Goal: Transaction & Acquisition: Purchase product/service

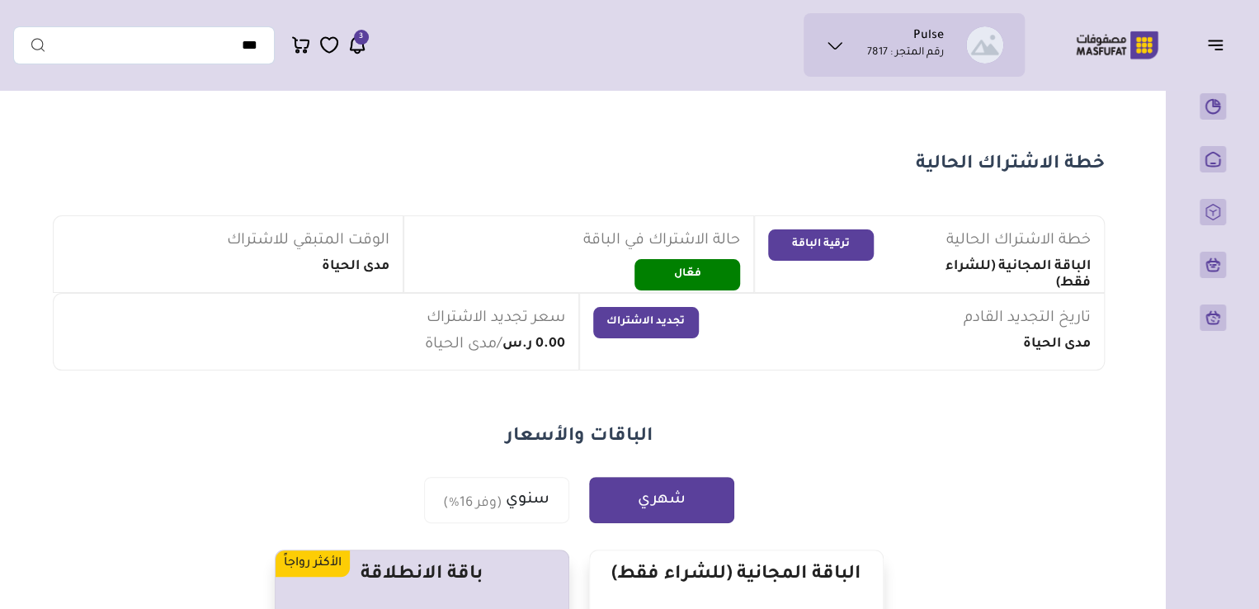
click at [884, 45] on p "رقم المتجر : 7817" at bounding box center [905, 53] width 77 height 16
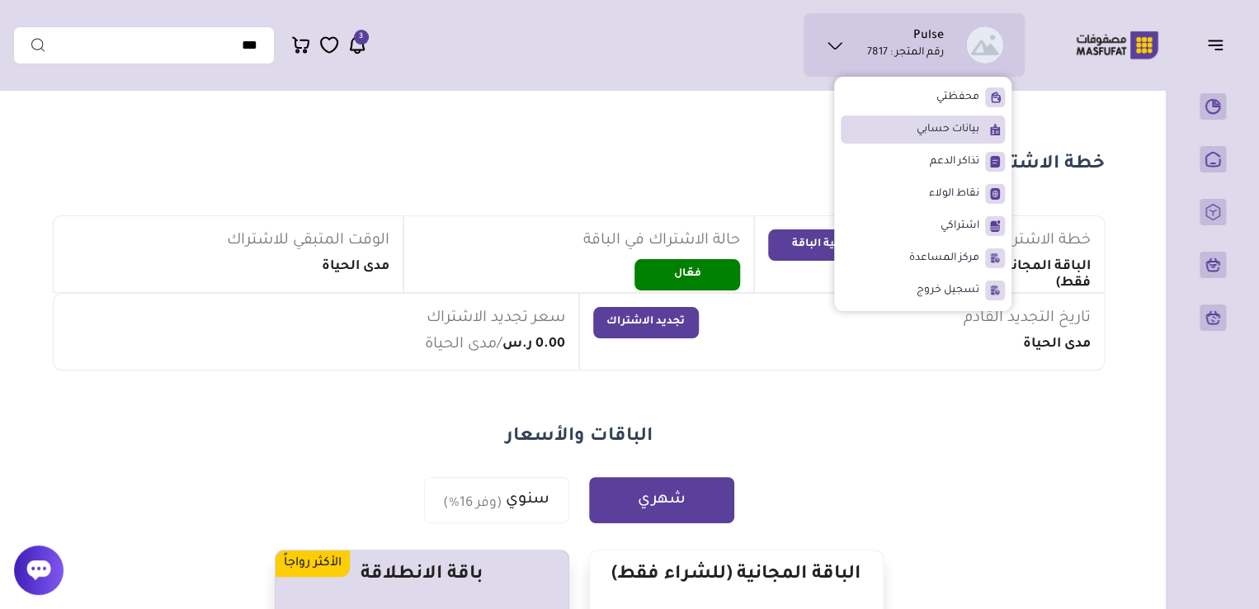
click at [954, 127] on span "بيانات حسابي" at bounding box center [947, 129] width 63 height 16
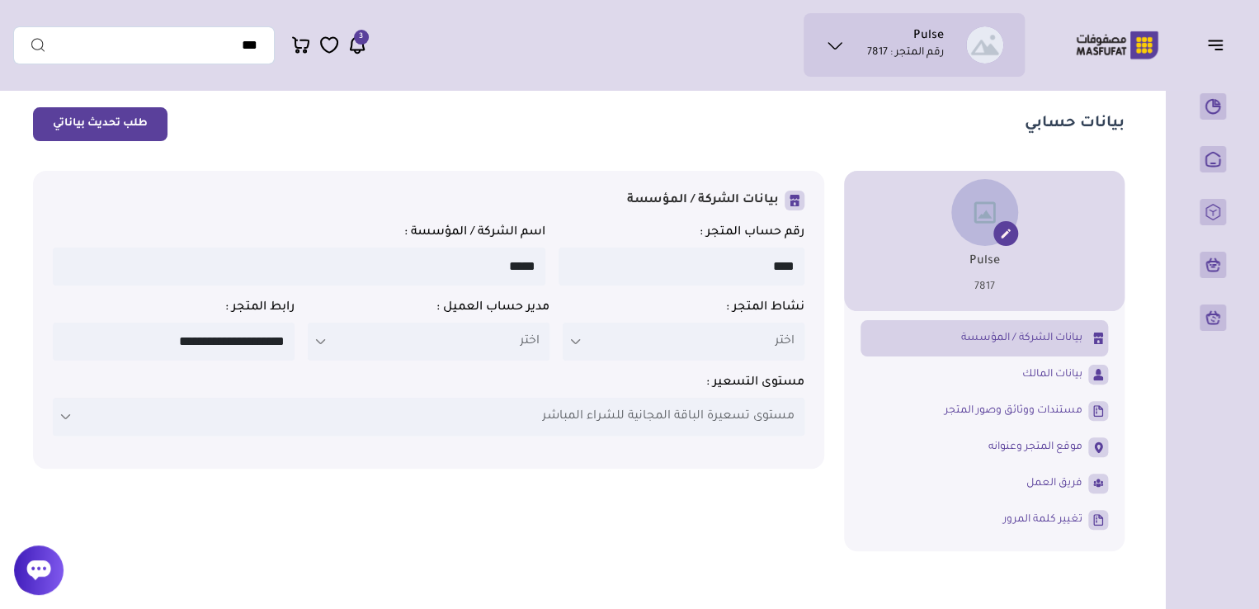
scroll to position [49, 0]
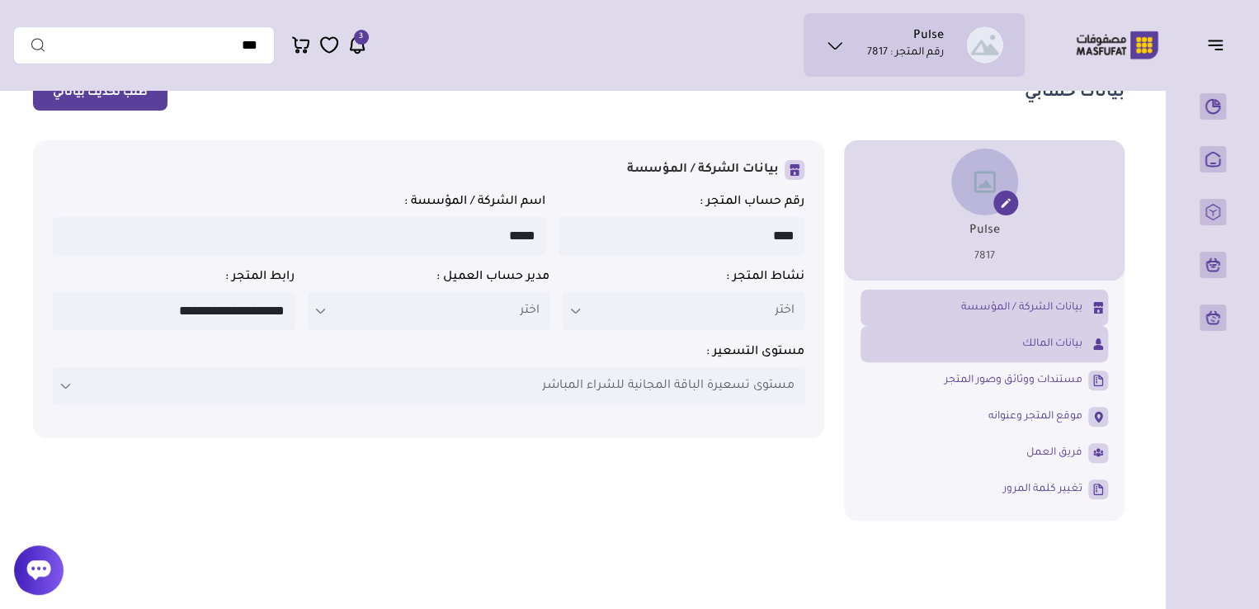
click at [1032, 338] on span "بيانات المالك" at bounding box center [1052, 343] width 60 height 15
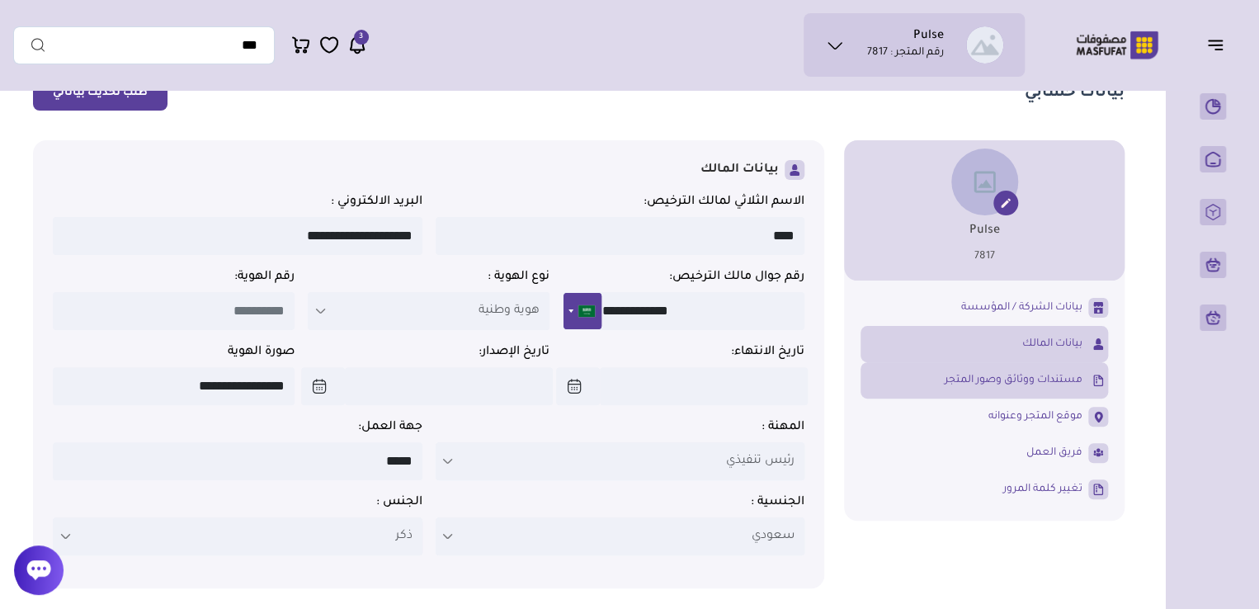
click at [1061, 384] on span "مستندات ووثائق وصور المتجر" at bounding box center [1013, 380] width 138 height 15
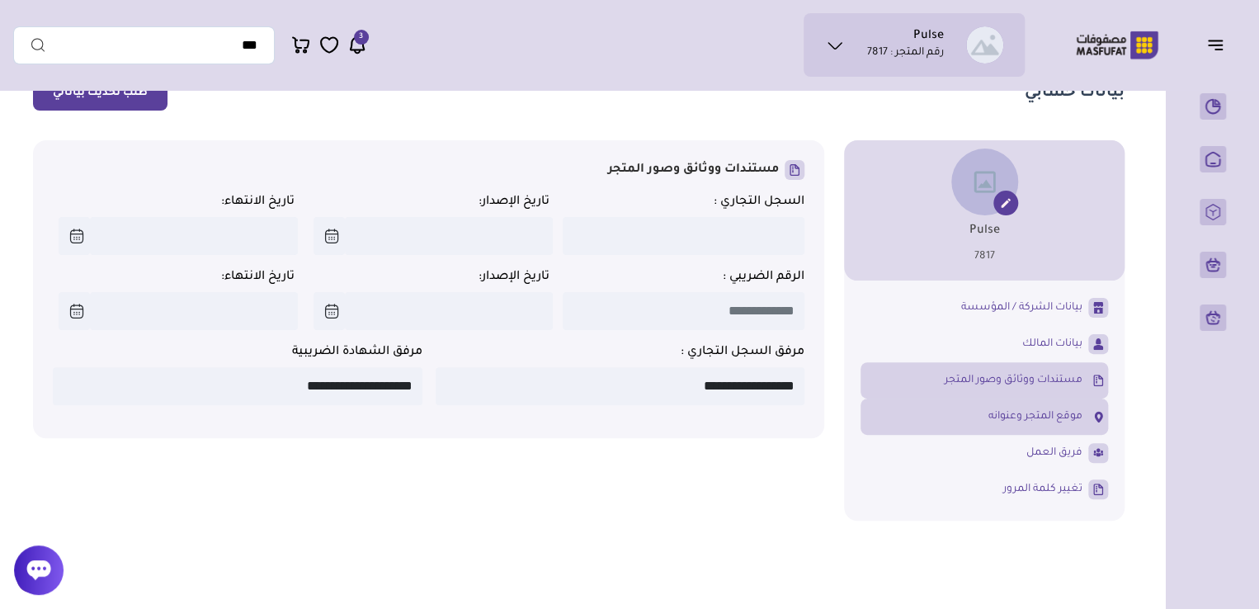
click at [1066, 424] on span "موقع المتجر وعنوانه" at bounding box center [1035, 416] width 94 height 15
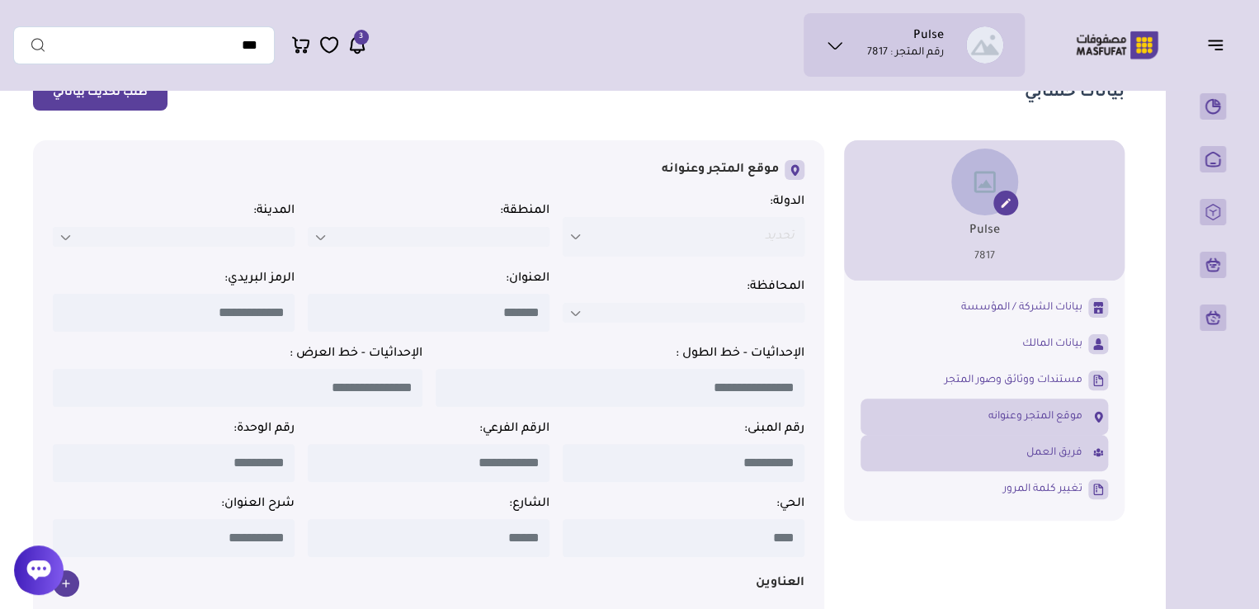
click at [1055, 467] on link "فريق العمل" at bounding box center [983, 453] width 247 height 28
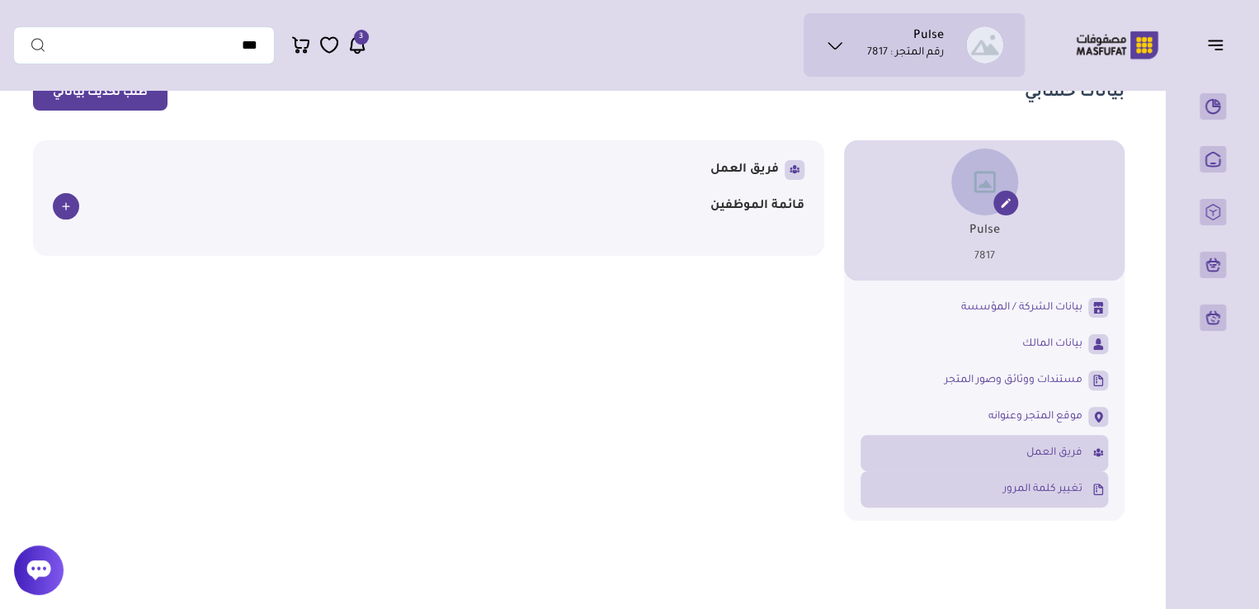
click at [1052, 490] on span "تغيير كلمة المرور" at bounding box center [1042, 489] width 79 height 15
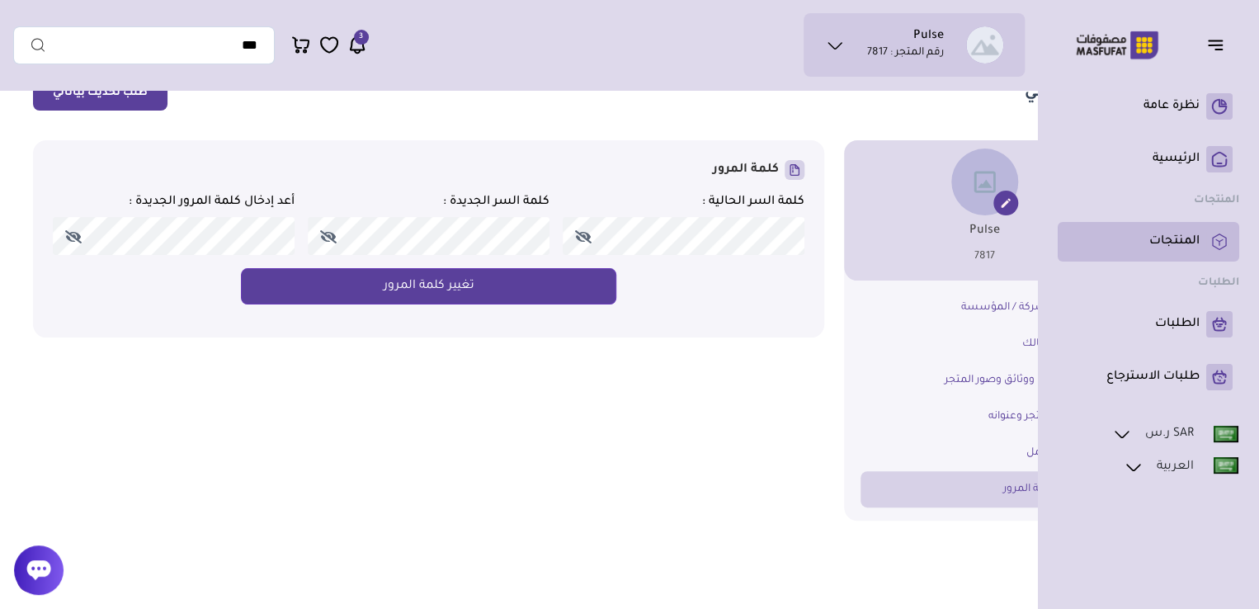
click at [1192, 237] on p "المنتجات" at bounding box center [1174, 241] width 50 height 16
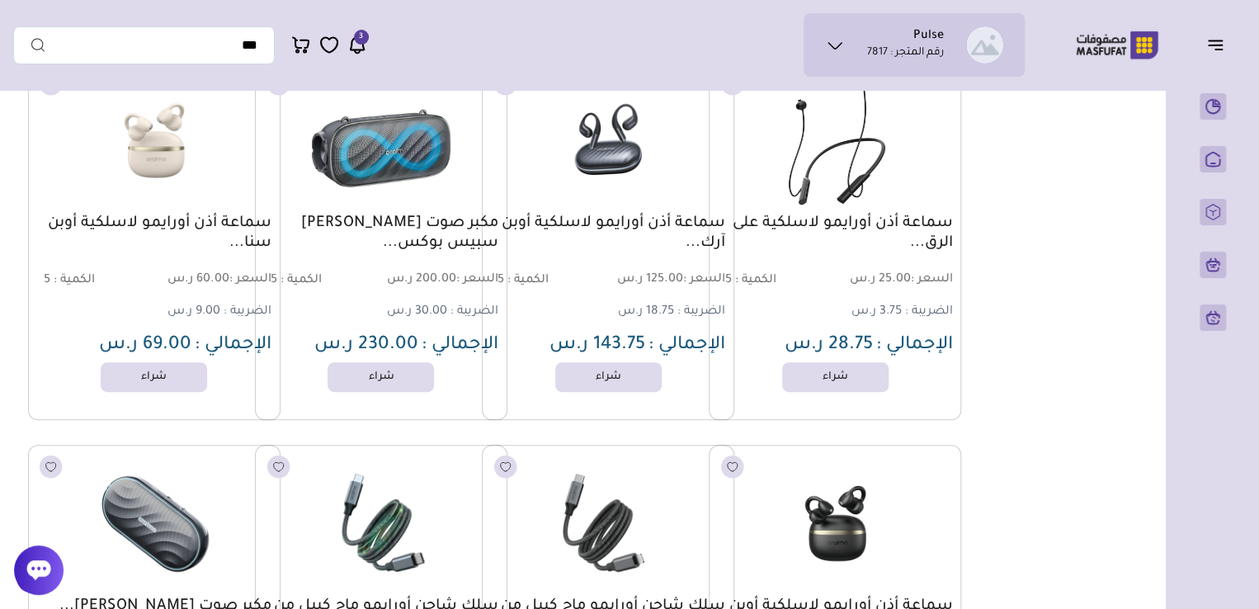
scroll to position [242, 0]
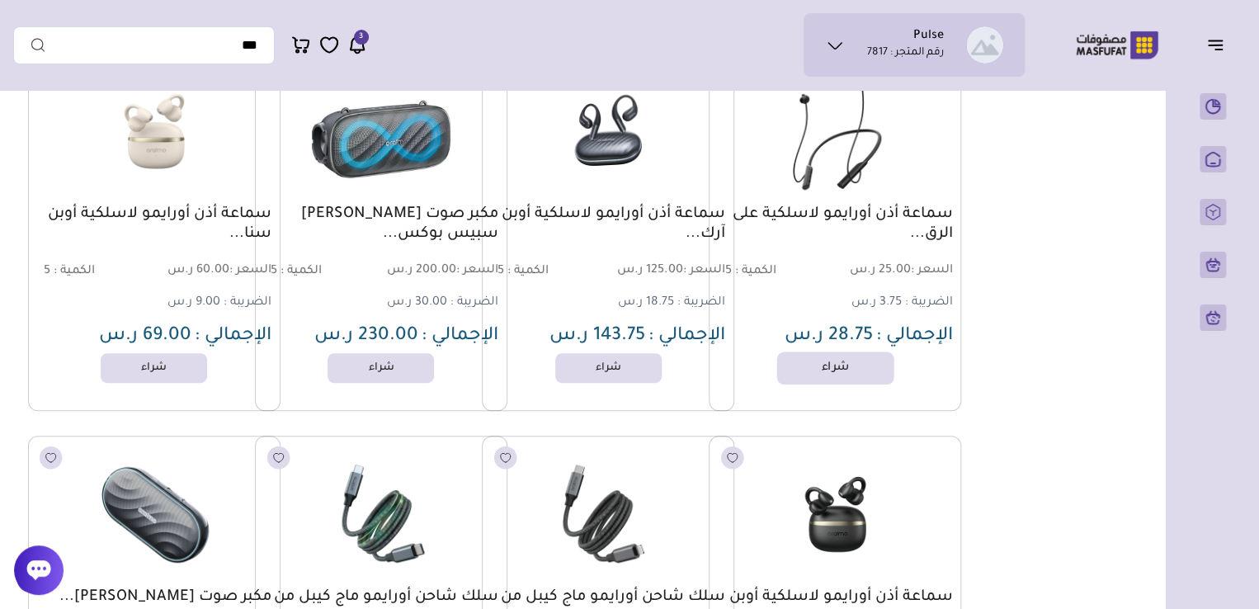
click at [826, 374] on link "شراء" at bounding box center [835, 367] width 117 height 33
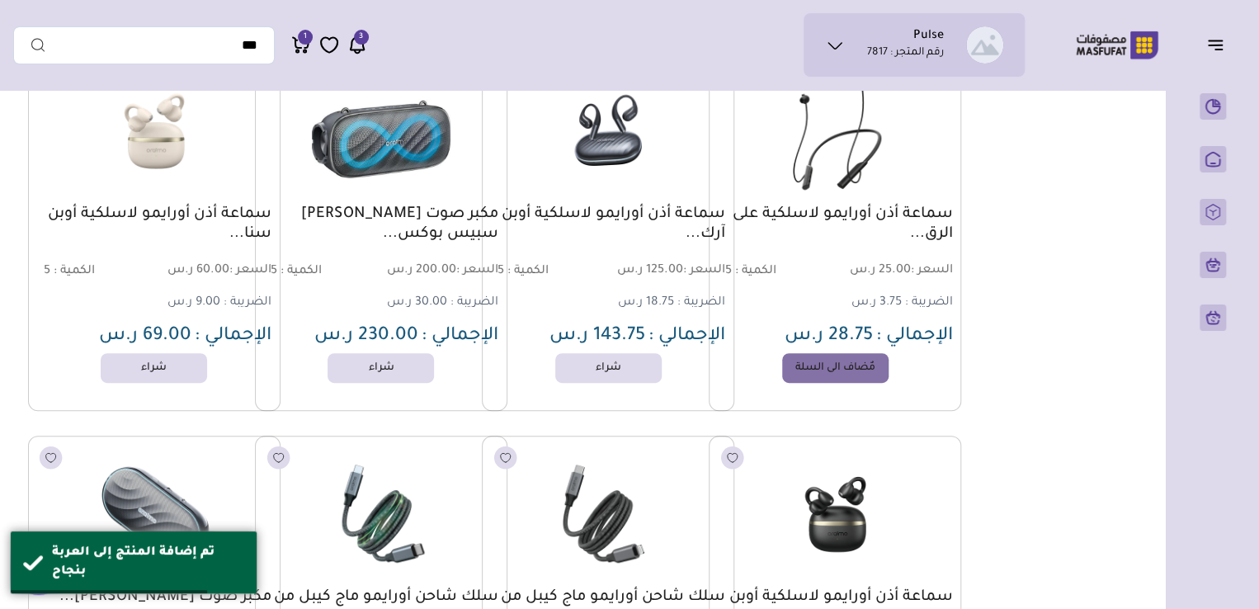
click at [300, 49] on icon at bounding box center [301, 45] width 20 height 21
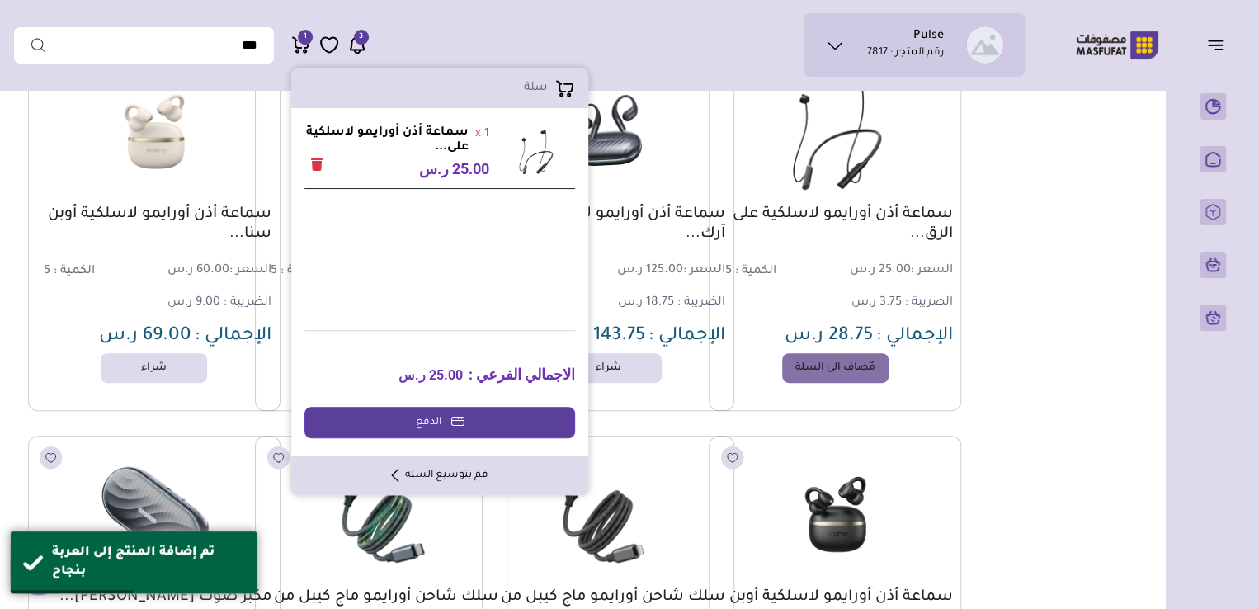
click at [455, 416] on icon at bounding box center [457, 420] width 13 height 13
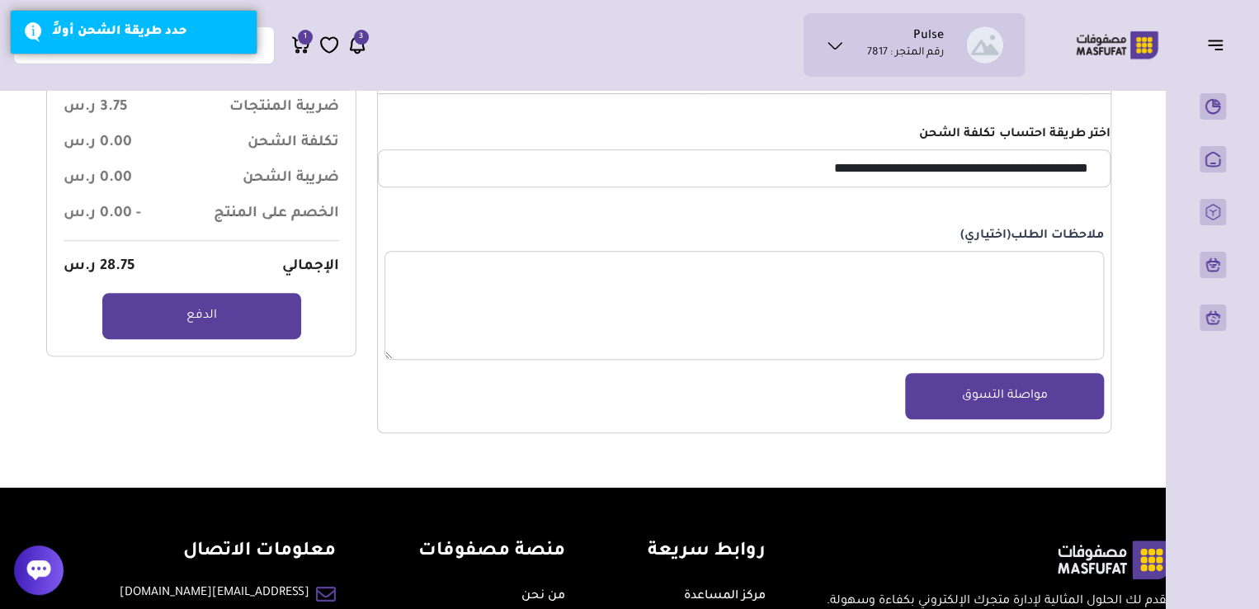
scroll to position [310, 0]
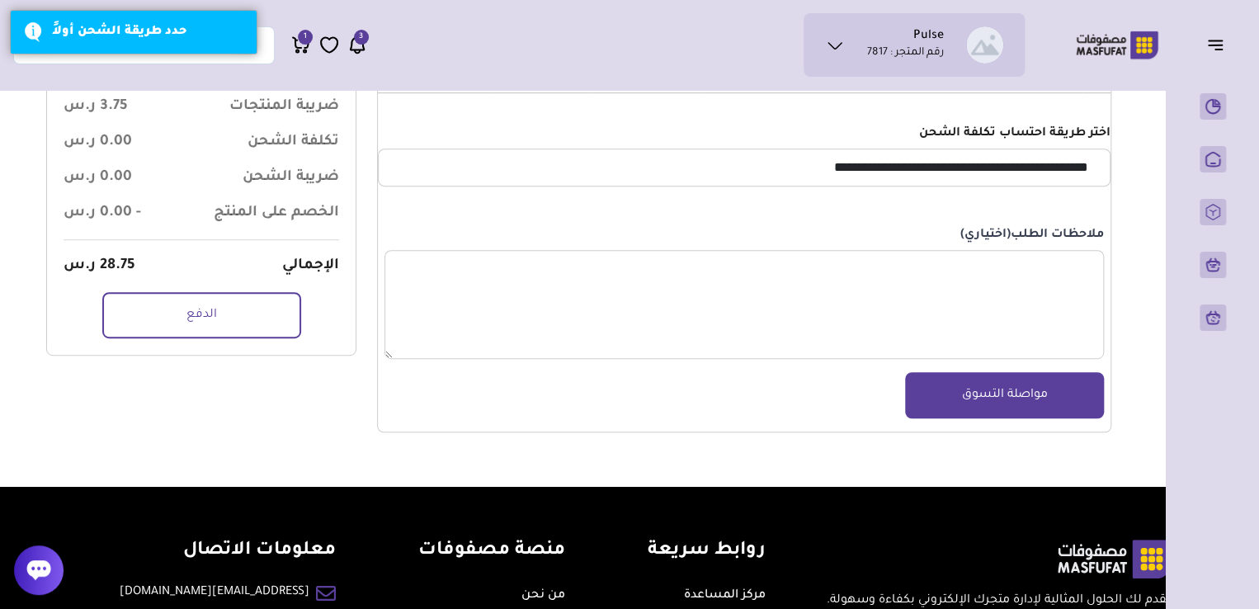
click at [234, 337] on link "الدفع" at bounding box center [201, 315] width 199 height 46
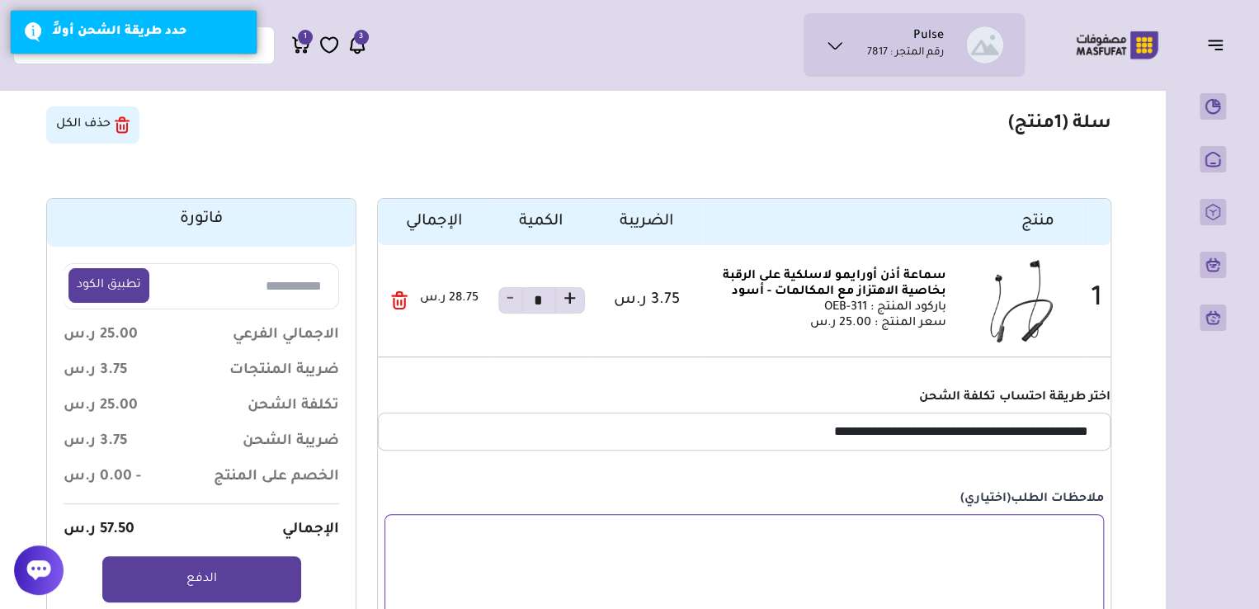
scroll to position [48, 0]
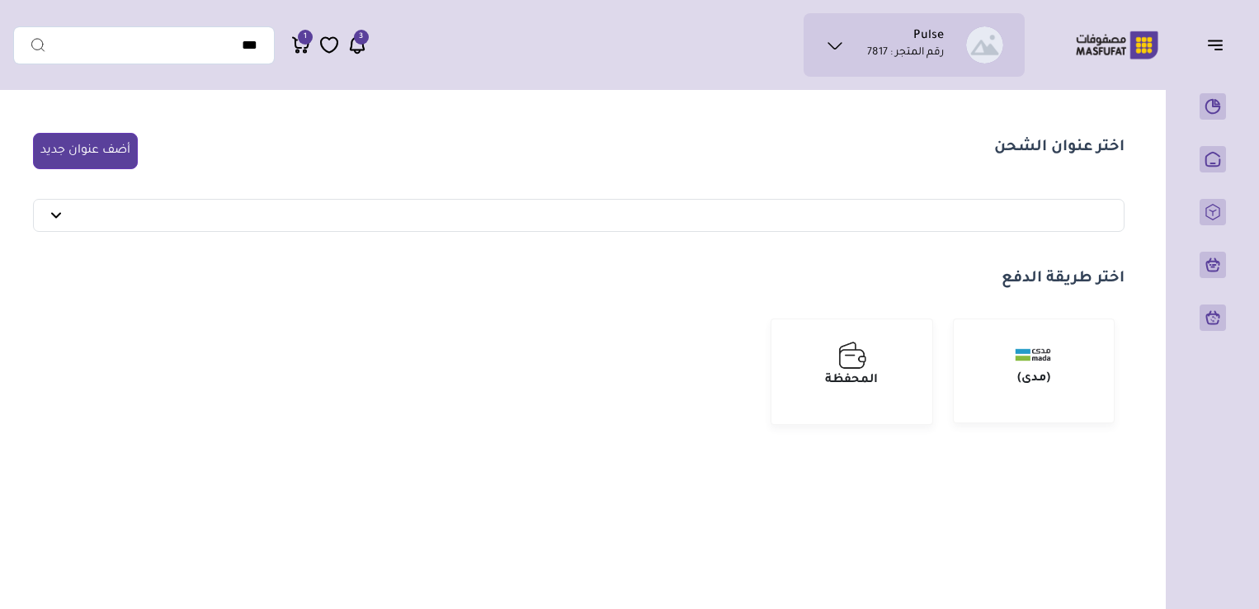
select select
click at [849, 374] on strong "المحفظة" at bounding box center [851, 380] width 53 height 13
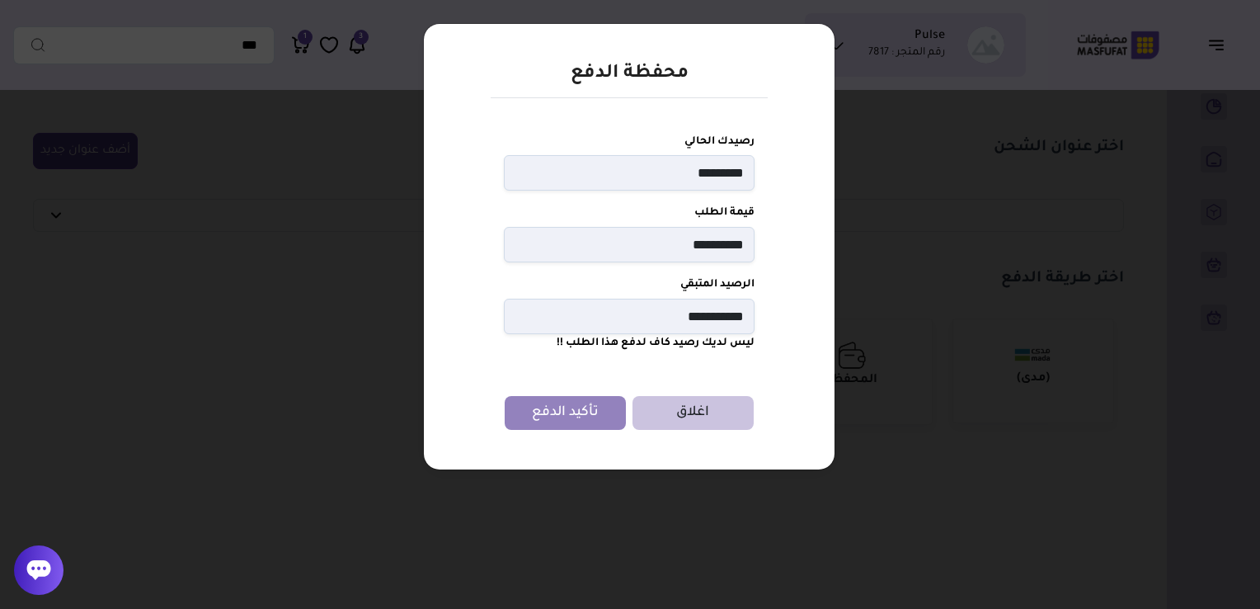
click at [282, 337] on div "**********" at bounding box center [630, 304] width 1260 height 609
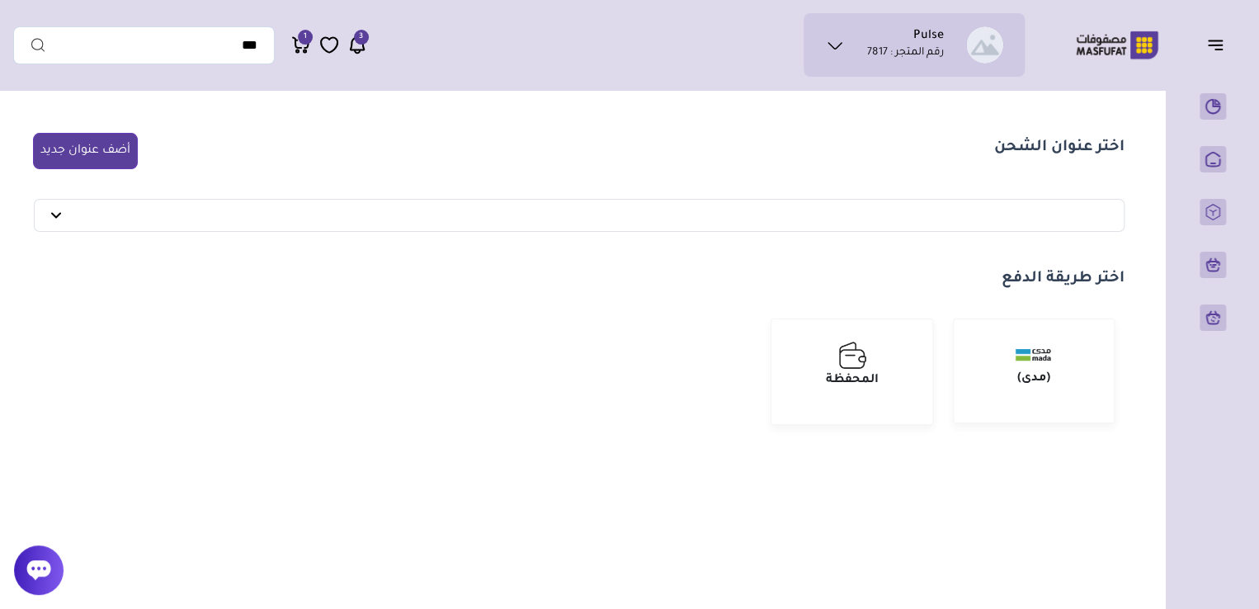
click at [302, 49] on icon at bounding box center [301, 45] width 20 height 21
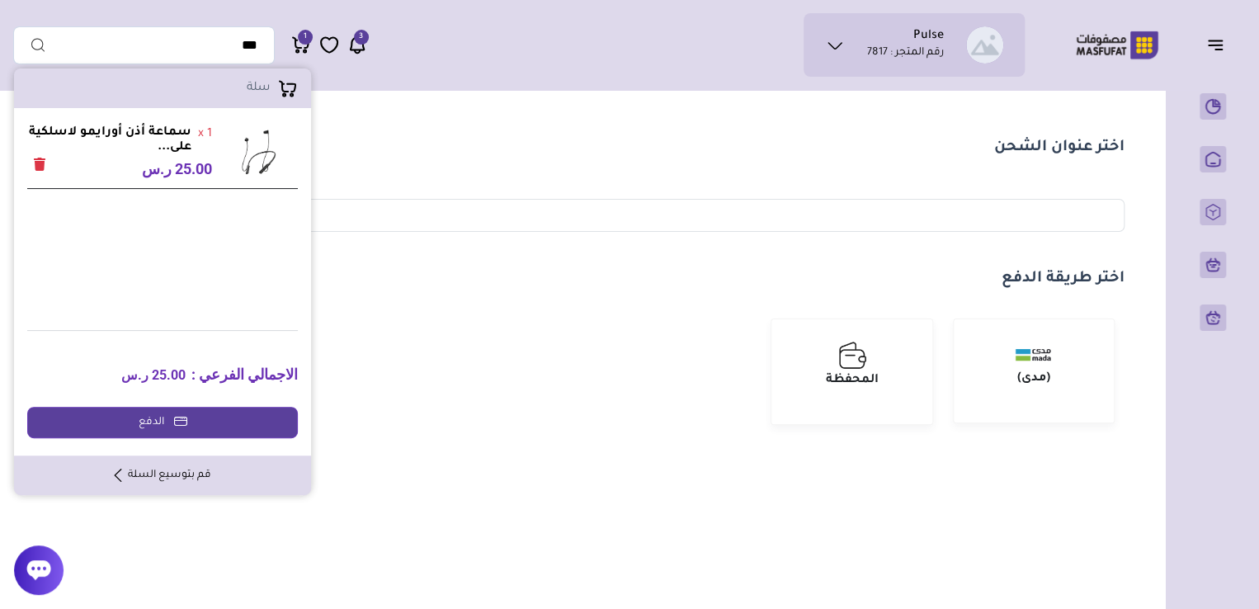
click at [42, 177] on button "Remove" at bounding box center [39, 166] width 25 height 25
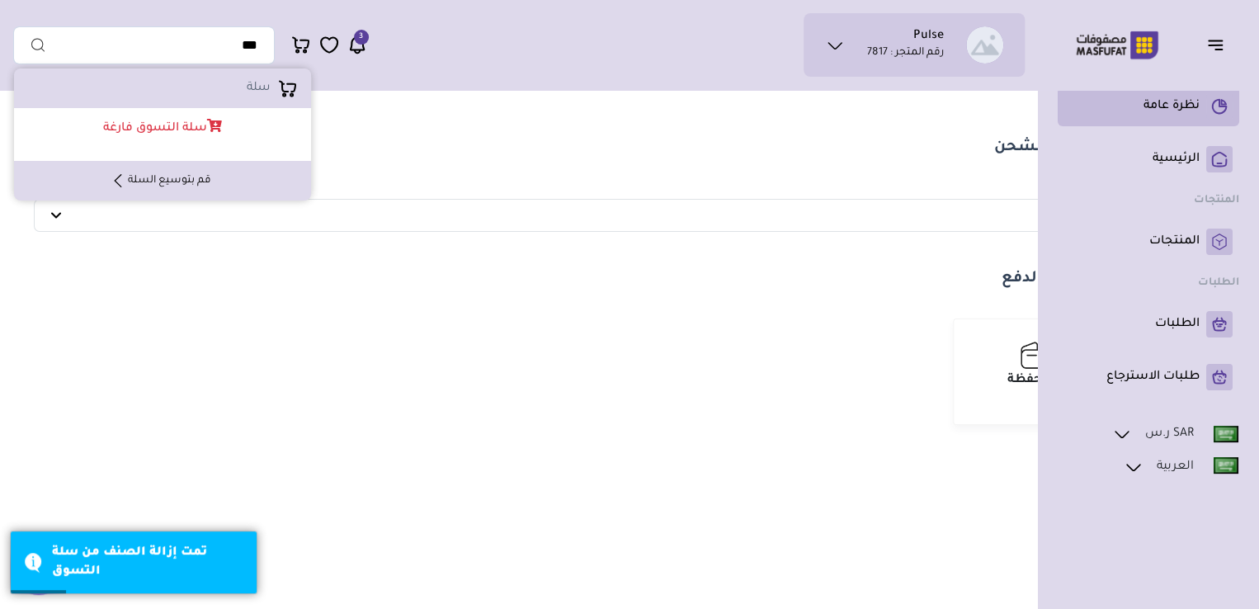
click at [1181, 111] on p "نظرة عامة" at bounding box center [1171, 106] width 56 height 16
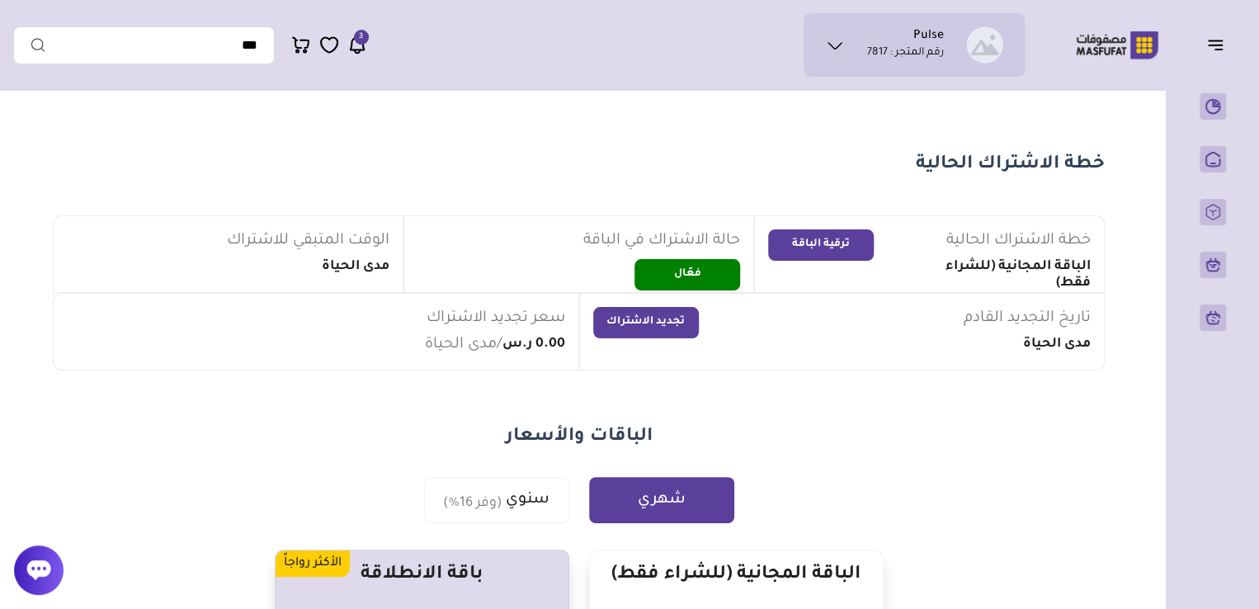
click at [868, 41] on li "Pulse رقم المتجر : 7817" at bounding box center [905, 45] width 77 height 32
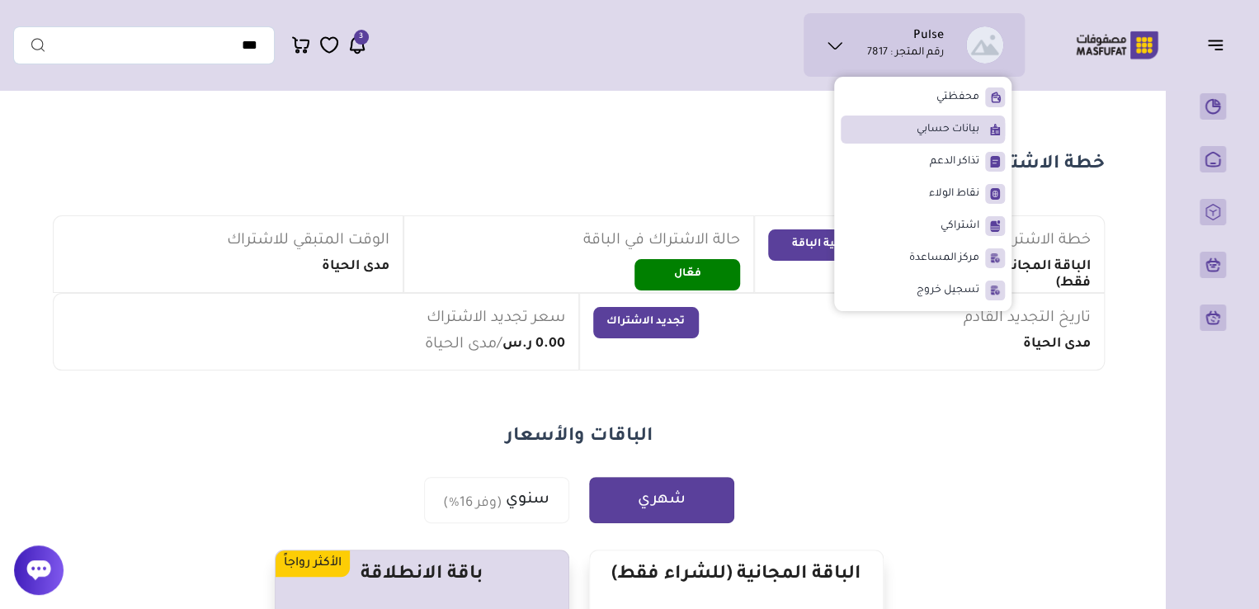
click at [938, 126] on span "بيانات حسابي" at bounding box center [947, 129] width 63 height 16
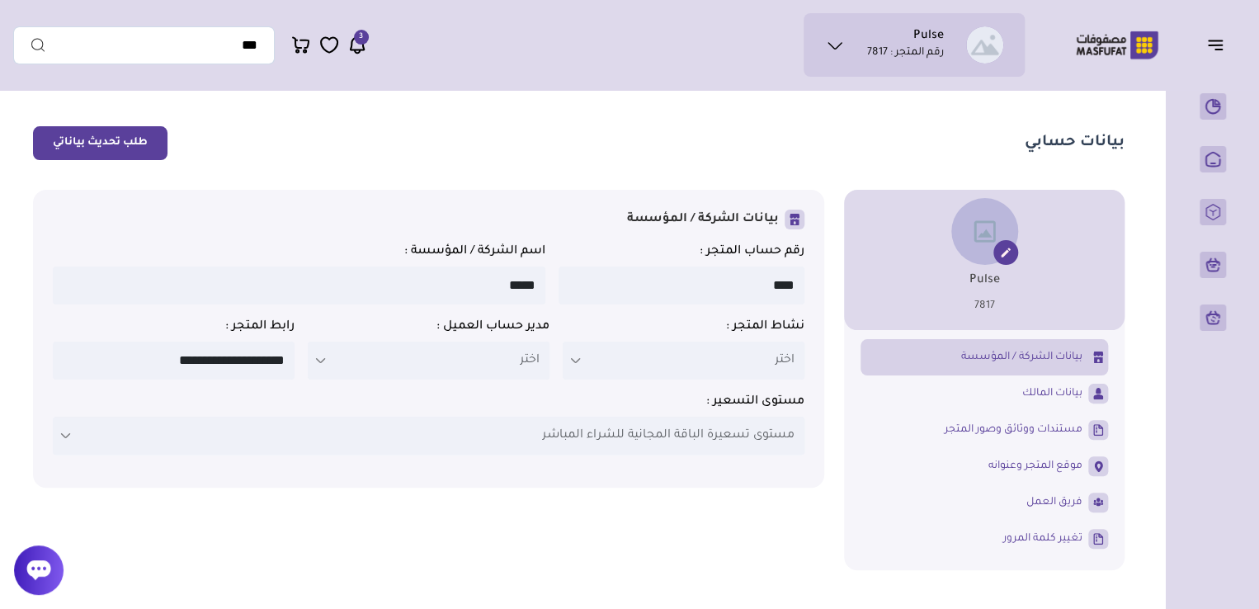
click at [104, 150] on button "طلب تحديث بياناتي" at bounding box center [100, 143] width 134 height 34
